Goal: Information Seeking & Learning: Find specific fact

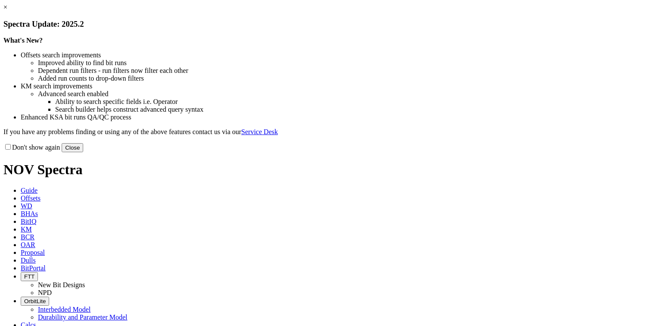
click at [7, 11] on link "×" at bounding box center [5, 6] width 4 height 7
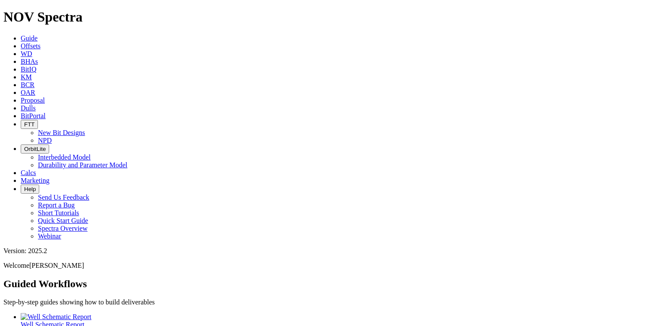
click at [32, 73] on link "KM" at bounding box center [26, 76] width 11 height 7
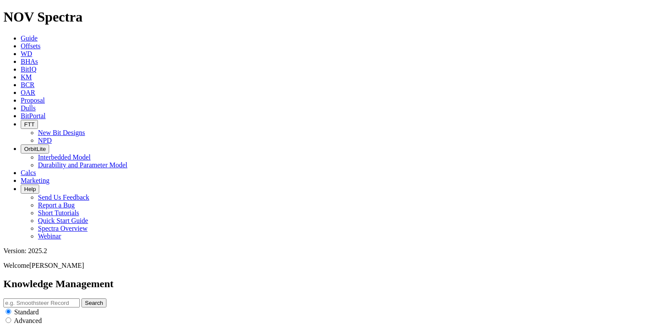
click at [80, 298] on input "text" at bounding box center [41, 302] width 76 height 9
type input "12.25in TKC66 J2"
click at [106, 298] on button "Search" at bounding box center [93, 302] width 25 height 9
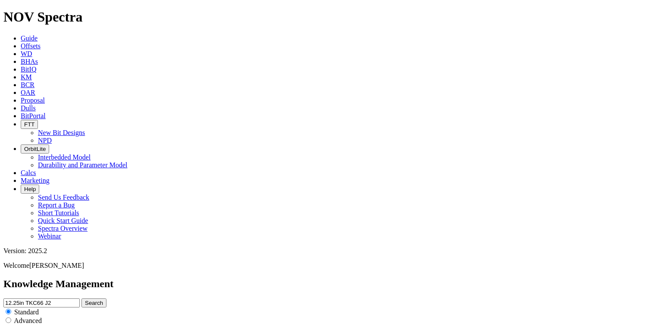
scroll to position [1276, 0]
drag, startPoint x: 343, startPoint y: 308, endPoint x: 331, endPoint y: 297, distance: 16.8
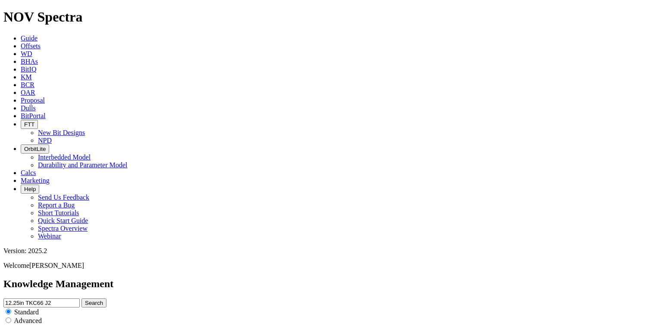
scroll to position [0, 0]
click at [80, 298] on input "12.25in TKC66 J2" at bounding box center [41, 302] width 76 height 9
drag, startPoint x: 264, startPoint y: 47, endPoint x: 167, endPoint y: 51, distance: 97.1
click at [167, 278] on div "Knowledge Management 12.25in TKC66 J2 Search Standard Advanced to Upload Content" at bounding box center [330, 309] width 655 height 63
type input "J2"
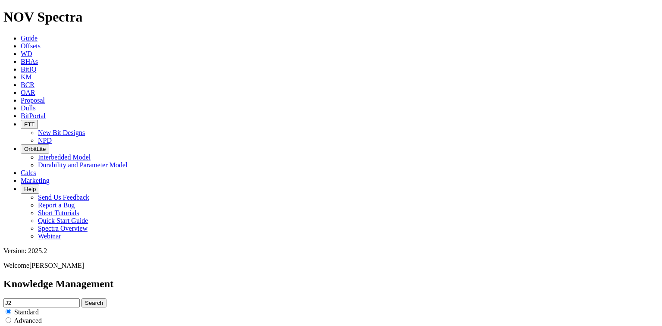
click at [106, 298] on button "Search" at bounding box center [93, 302] width 25 height 9
drag, startPoint x: 222, startPoint y: 50, endPoint x: 169, endPoint y: 50, distance: 53.0
click at [169, 278] on div "Knowledge Management J2 Search Standard Advanced to Upload Content" at bounding box center [330, 309] width 655 height 63
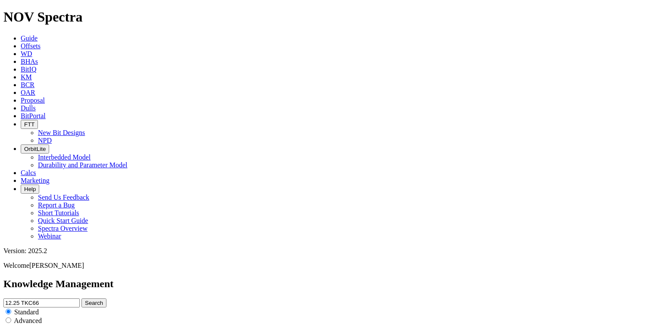
type input "12.25 TKC66"
click at [106, 298] on button "Search" at bounding box center [93, 302] width 25 height 9
click at [80, 298] on input "12.25 TKC66" at bounding box center [41, 302] width 76 height 9
type input "12.25 TKC66 [GEOGRAPHIC_DATA]"
click at [106, 298] on button "Search" at bounding box center [93, 302] width 25 height 9
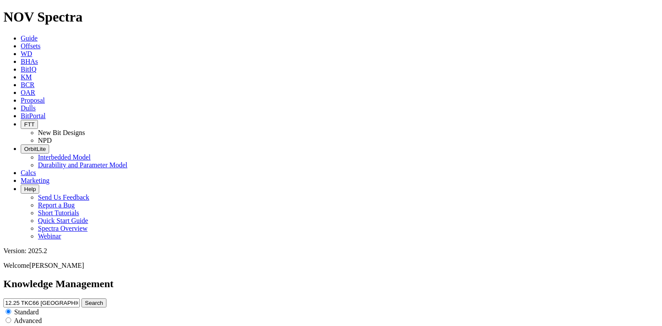
click at [80, 298] on input "12.25 TKC66 [GEOGRAPHIC_DATA]" at bounding box center [41, 302] width 76 height 9
